Goal: Transaction & Acquisition: Purchase product/service

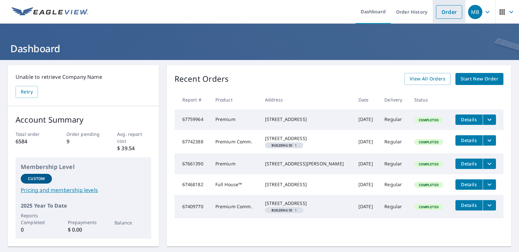
click at [449, 12] on link "Order" at bounding box center [449, 12] width 26 height 14
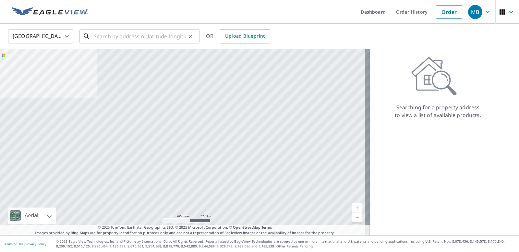
click at [107, 38] on input "text" at bounding box center [140, 36] width 92 height 18
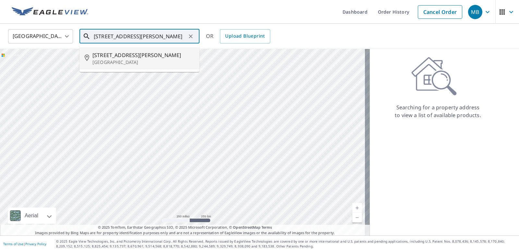
click at [109, 58] on span "[STREET_ADDRESS][PERSON_NAME]" at bounding box center [143, 55] width 102 height 8
type input "[STREET_ADDRESS][PERSON_NAME]"
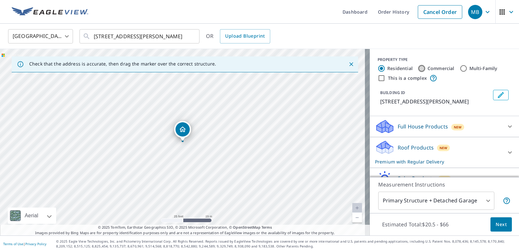
click at [418, 69] on input "Commercial" at bounding box center [422, 69] width 8 height 8
radio input "true"
type input "4"
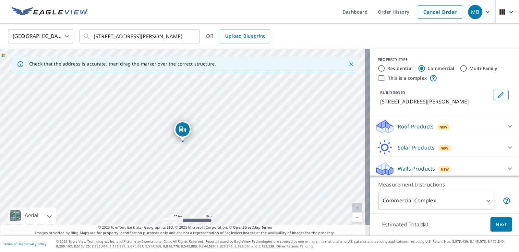
click at [502, 127] on div at bounding box center [510, 127] width 16 height 16
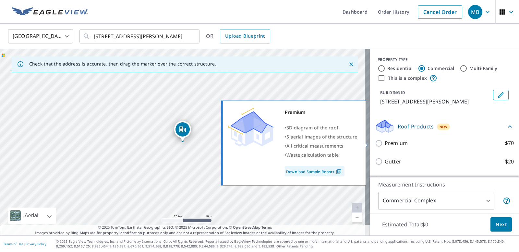
click at [375, 144] on input "Premium $70" at bounding box center [380, 144] width 10 height 8
checkbox input "true"
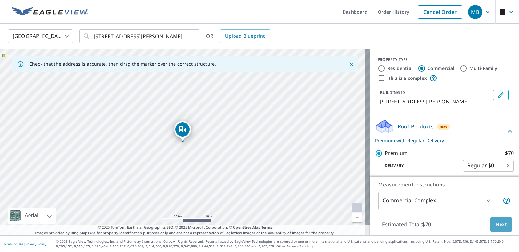
click at [502, 223] on span "Next" at bounding box center [501, 225] width 11 height 8
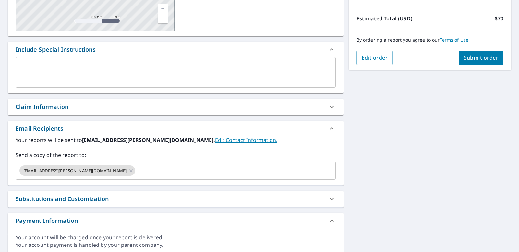
scroll to position [161, 0]
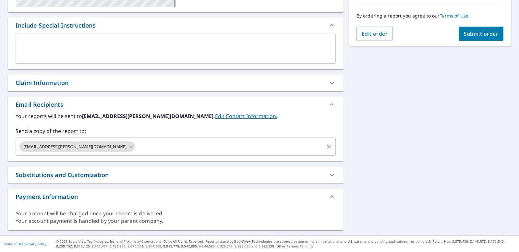
click at [128, 146] on icon at bounding box center [130, 146] width 5 height 7
checkbox input "true"
click at [44, 149] on input "text" at bounding box center [170, 146] width 305 height 12
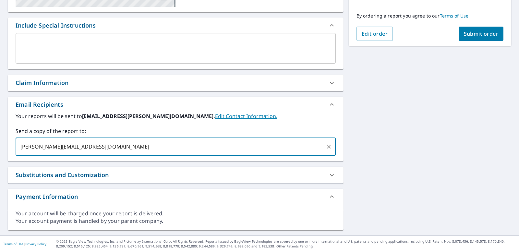
type input "[PERSON_NAME][EMAIL_ADDRESS][DOMAIN_NAME]"
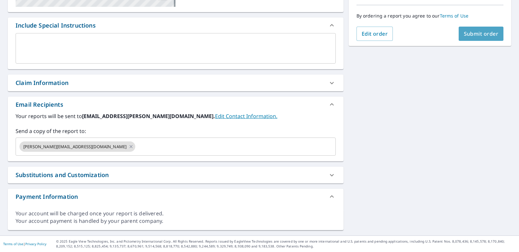
click at [475, 34] on span "Submit order" at bounding box center [481, 33] width 35 height 7
checkbox input "true"
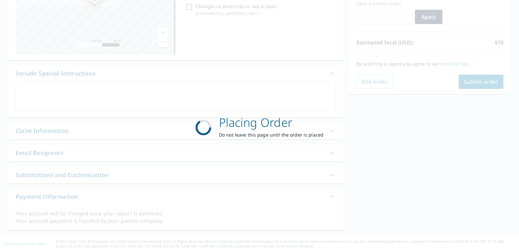
scroll to position [113, 0]
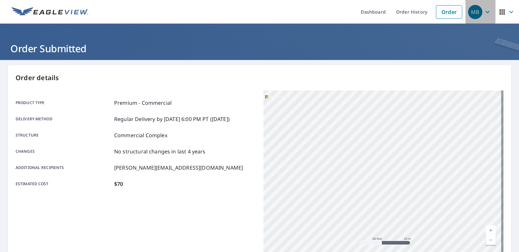
click at [484, 13] on icon "button" at bounding box center [488, 12] width 8 height 8
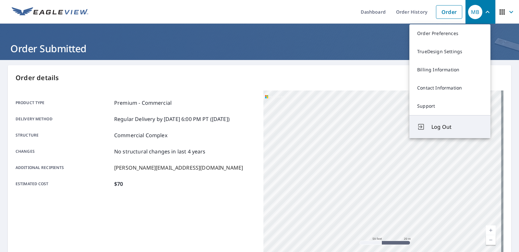
click at [438, 128] on span "Log Out" at bounding box center [457, 127] width 51 height 8
